Goal: Task Accomplishment & Management: Use online tool/utility

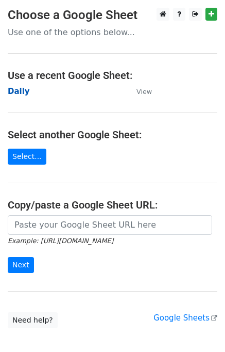
click at [23, 92] on strong "Daily" at bounding box center [19, 91] width 22 height 9
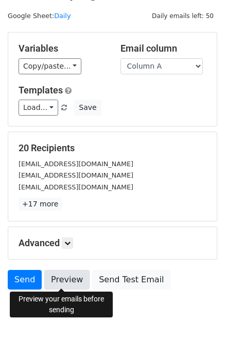
scroll to position [47, 0]
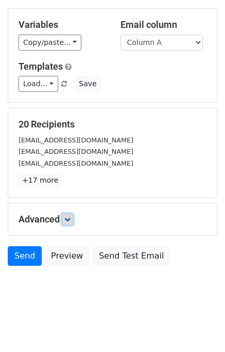
click at [68, 216] on icon at bounding box center [67, 219] width 6 height 6
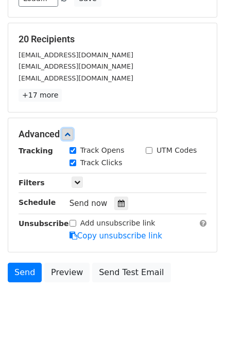
scroll to position [133, 0]
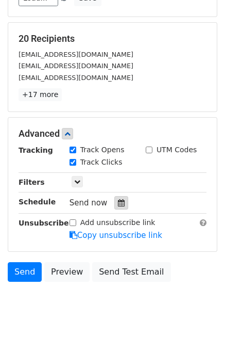
click at [118, 203] on icon at bounding box center [121, 202] width 7 height 7
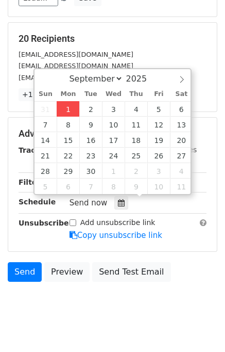
type input "2025-09-01 13:28"
type input "01"
type input "28"
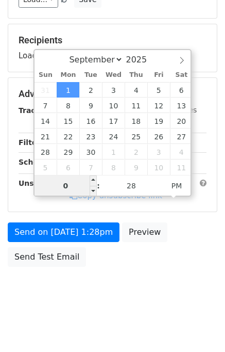
type input "01"
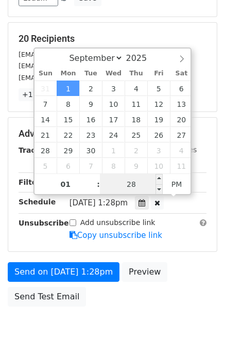
click at [117, 182] on input "28" at bounding box center [131, 184] width 63 height 21
type input "30"
type input "2025-09-01 13:30"
click at [173, 273] on div "Send on Sep 1 at 1:28pm Preview Send Test Email" at bounding box center [112, 286] width 225 height 49
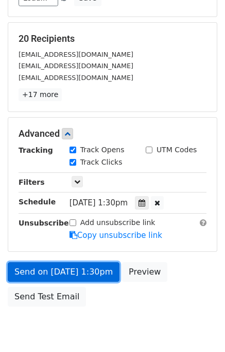
click at [75, 268] on link "Send on Sep 1 at 1:30pm" at bounding box center [64, 272] width 112 height 20
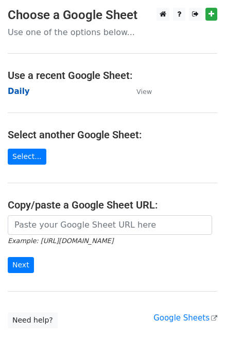
click at [8, 91] on strong "Daily" at bounding box center [19, 91] width 22 height 9
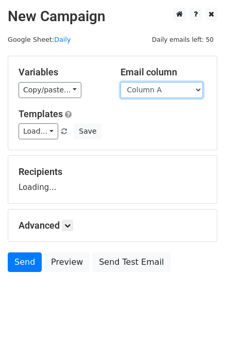
click at [142, 91] on select "Column A Column B Column C Column D Column E" at bounding box center [162, 90] width 82 height 16
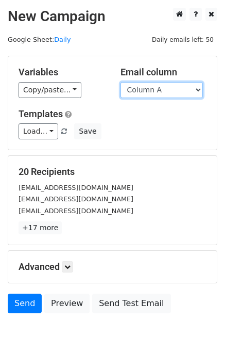
click at [153, 92] on select "Column A Column B Column C Column D Column E" at bounding box center [162, 90] width 82 height 16
select select "Column B"
click at [121, 82] on select "Column A Column B Column C Column D Column E" at bounding box center [162, 90] width 82 height 16
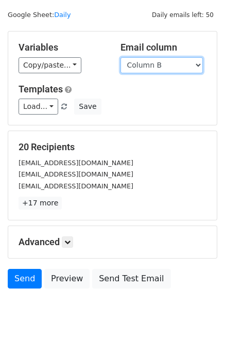
scroll to position [47, 0]
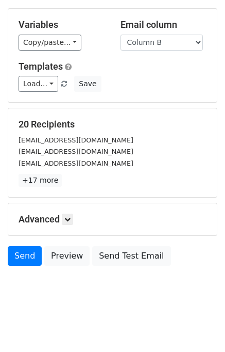
click at [76, 220] on h5 "Advanced" at bounding box center [113, 218] width 188 height 11
click at [71, 219] on icon at bounding box center [67, 219] width 6 height 6
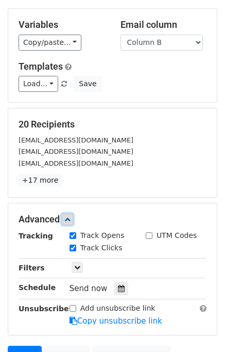
scroll to position [140, 0]
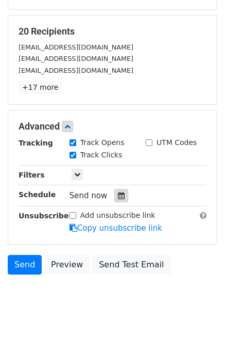
click at [118, 197] on icon at bounding box center [121, 195] width 7 height 7
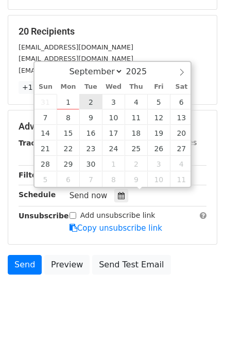
type input "2025-09-02 12:00"
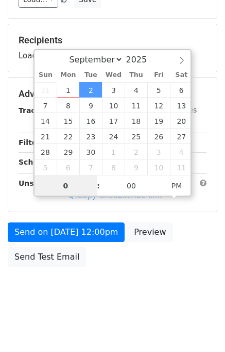
type input "02"
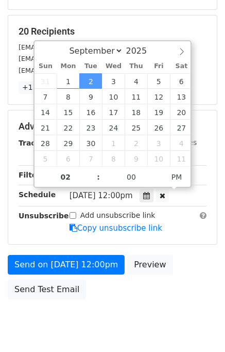
type input "2025-09-02 14:00"
click at [190, 274] on div "Send on Sep 2 at 12:00pm Preview Send Test Email" at bounding box center [112, 279] width 225 height 49
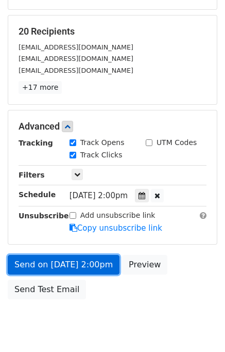
click at [85, 262] on link "Send on Sep 2 at 2:00pm" at bounding box center [64, 265] width 112 height 20
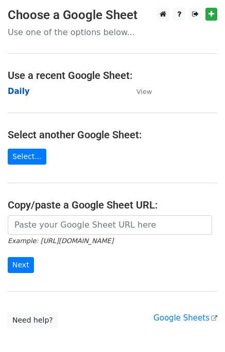
click at [21, 92] on strong "Daily" at bounding box center [19, 91] width 22 height 9
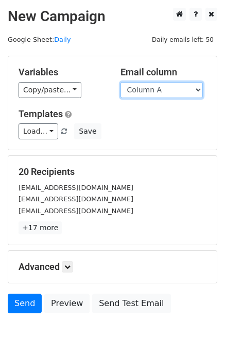
click at [171, 90] on select "Column A Column B Column C Column D Column E" at bounding box center [162, 90] width 82 height 16
select select "Column C"
click at [121, 82] on select "Column A Column B Column C Column D Column E" at bounding box center [162, 90] width 82 height 16
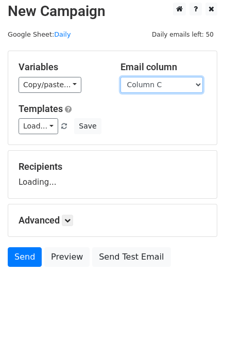
scroll to position [6, 0]
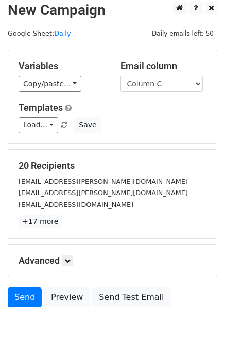
click at [75, 262] on h5 "Advanced" at bounding box center [113, 260] width 188 height 11
click at [67, 262] on icon at bounding box center [67, 260] width 6 height 6
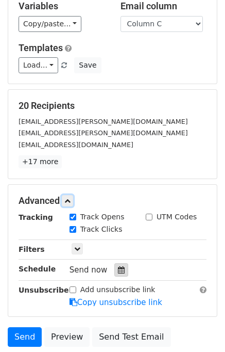
scroll to position [130, 0]
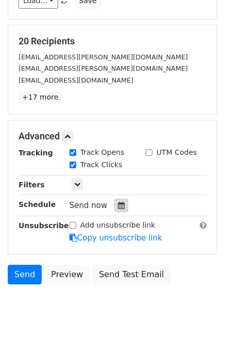
click at [121, 204] on div at bounding box center [121, 204] width 14 height 13
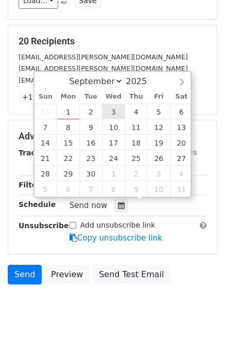
type input "2025-09-03 12:00"
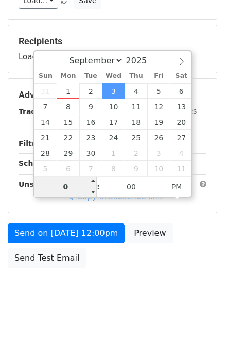
type input "03"
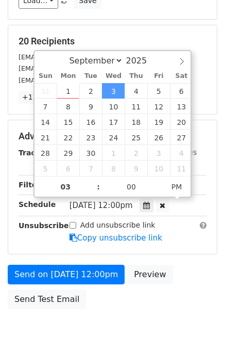
type input "2025-09-03 15:00"
click at [194, 284] on div "Send on Sep 3 at 12:00pm Preview Send Test Email" at bounding box center [112, 288] width 225 height 49
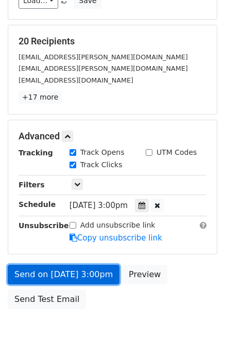
click at [69, 274] on link "Send on Sep 3 at 3:00pm" at bounding box center [64, 274] width 112 height 20
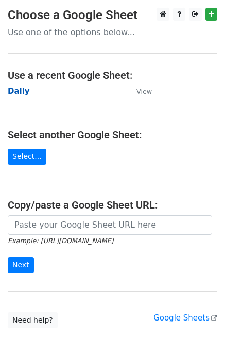
click at [11, 90] on strong "Daily" at bounding box center [19, 91] width 22 height 9
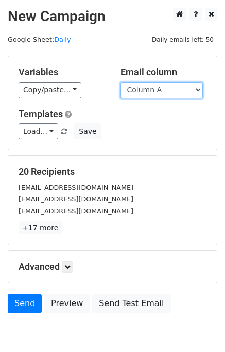
click at [162, 95] on select "Column A Column B Column C Column D Column E" at bounding box center [162, 90] width 82 height 16
select select "Column D"
click at [121, 82] on select "Column A Column B Column C Column D Column E" at bounding box center [162, 90] width 82 height 16
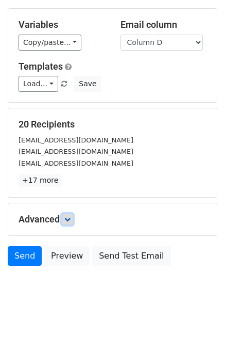
click at [73, 215] on link at bounding box center [67, 218] width 11 height 11
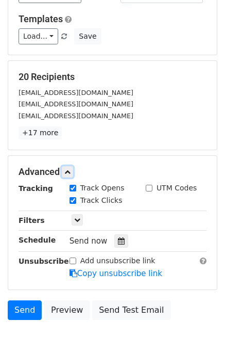
scroll to position [129, 0]
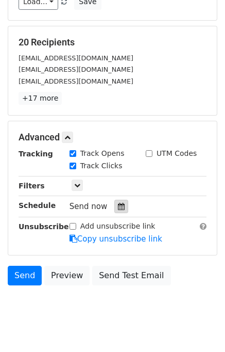
click at [122, 204] on div at bounding box center [121, 205] width 14 height 13
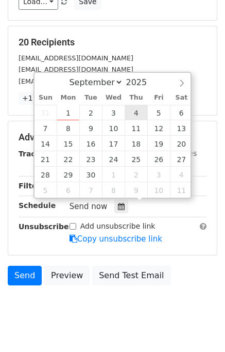
type input "2025-09-04 12:00"
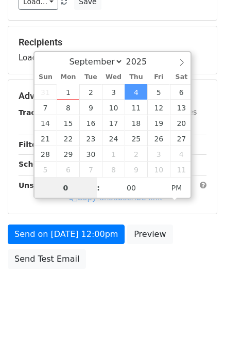
type input "04"
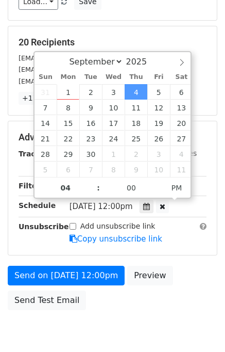
type input "2025-09-04 16:00"
click at [202, 276] on div "Send on Sep 4 at 12:00pm Preview Send Test Email" at bounding box center [112, 289] width 225 height 49
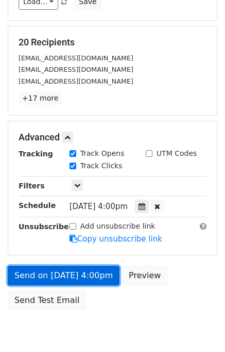
click at [73, 268] on link "Send on Sep 4 at 4:00pm" at bounding box center [64, 275] width 112 height 20
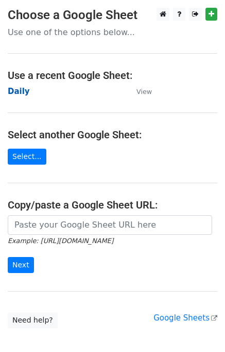
click at [10, 93] on strong "Daily" at bounding box center [19, 91] width 22 height 9
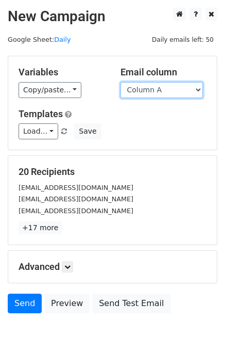
click at [162, 90] on select "Column A Column B Column C Column D Column E" at bounding box center [162, 90] width 82 height 16
select select "Column E"
click at [121, 82] on select "Column A Column B Column C Column D Column E" at bounding box center [162, 90] width 82 height 16
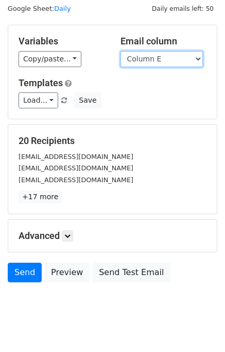
scroll to position [47, 0]
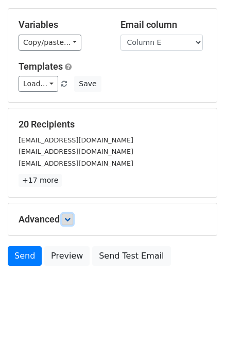
click at [73, 220] on link at bounding box center [67, 218] width 11 height 11
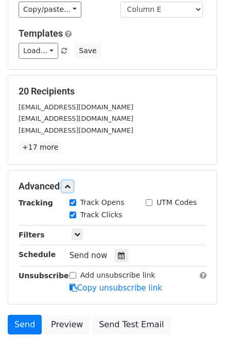
scroll to position [132, 0]
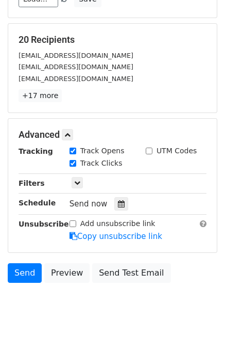
click at [118, 197] on div "Send now" at bounding box center [130, 204] width 121 height 14
click at [118, 202] on icon at bounding box center [121, 203] width 7 height 7
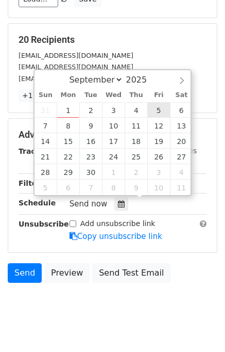
type input "[DATE] 12:00"
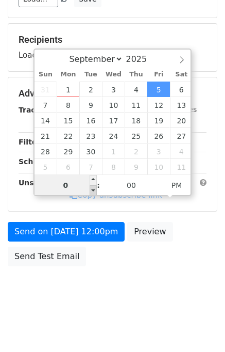
type input "05"
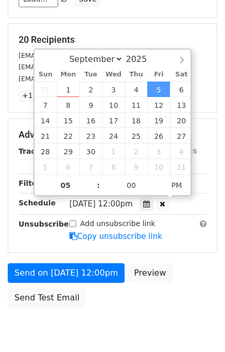
type input "[DATE] 17:00"
click at [177, 268] on div "Send on [DATE] 12:00pm Preview Send Test Email" at bounding box center [112, 287] width 225 height 49
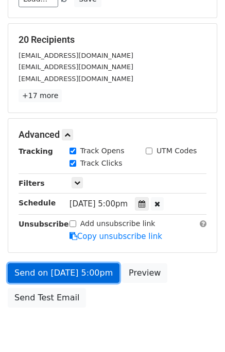
click at [68, 268] on link "Send on [DATE] 5:00pm" at bounding box center [64, 273] width 112 height 20
